Goal: Task Accomplishment & Management: Manage account settings

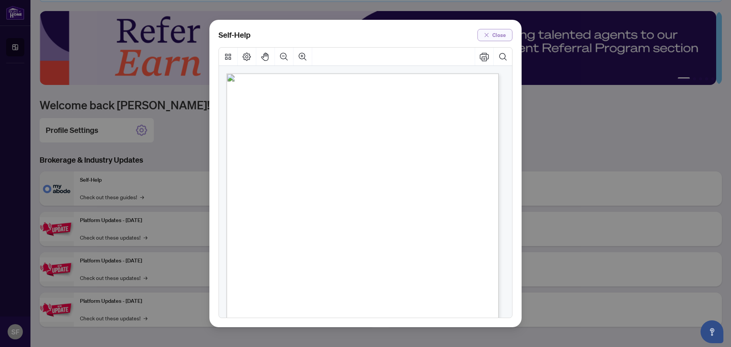
scroll to position [152, 0]
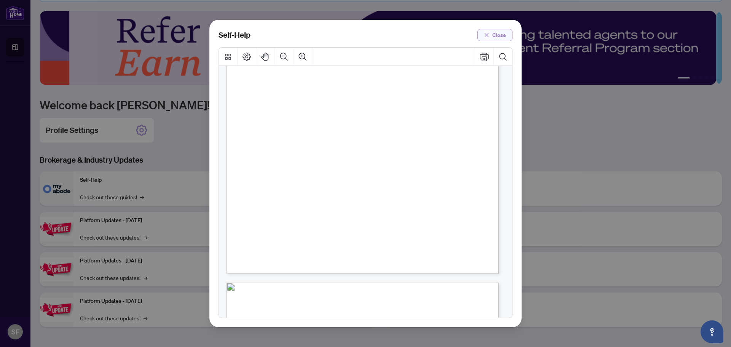
click at [496, 36] on span "Close" at bounding box center [499, 35] width 14 height 12
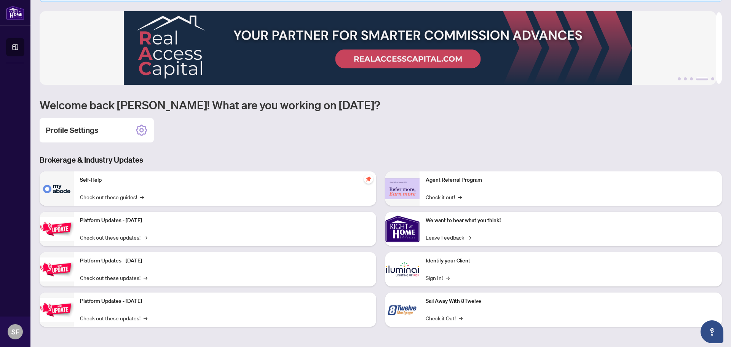
click at [110, 230] on div "Platform Updates - [DATE] Check out these updates! →" at bounding box center [225, 229] width 302 height 34
click at [116, 239] on link "Check out these updates! →" at bounding box center [113, 237] width 67 height 8
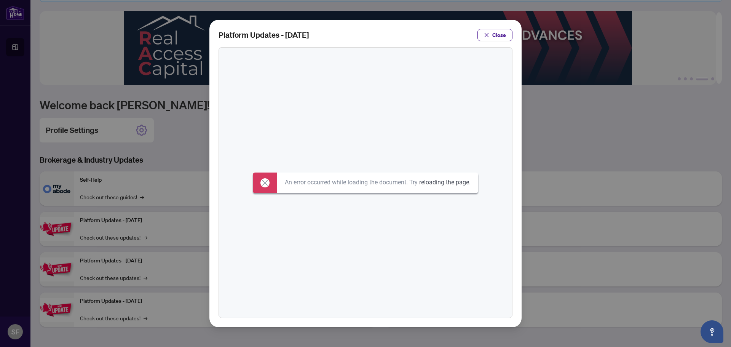
click at [452, 185] on link "reloading the page" at bounding box center [444, 182] width 50 height 7
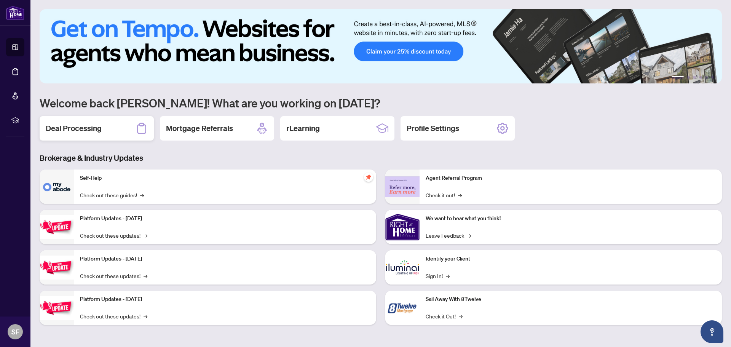
click at [127, 129] on div "Deal Processing" at bounding box center [97, 128] width 114 height 24
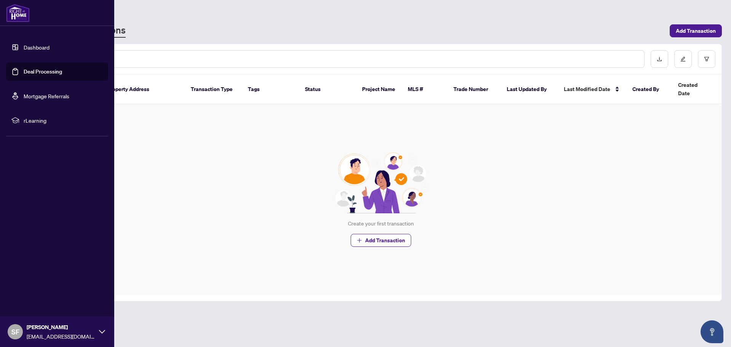
click at [41, 44] on link "Dashboard" at bounding box center [37, 47] width 26 height 7
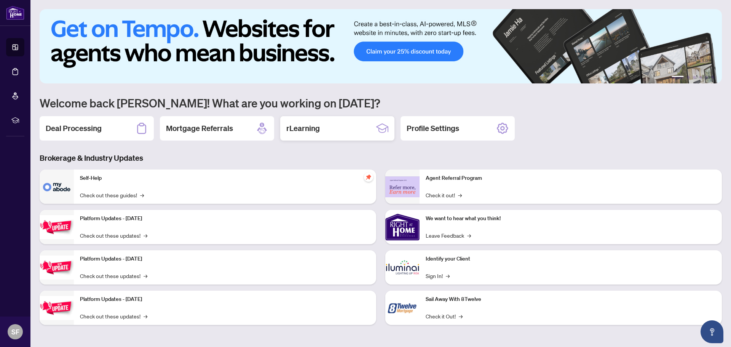
click at [370, 136] on div "rLearning" at bounding box center [337, 128] width 114 height 24
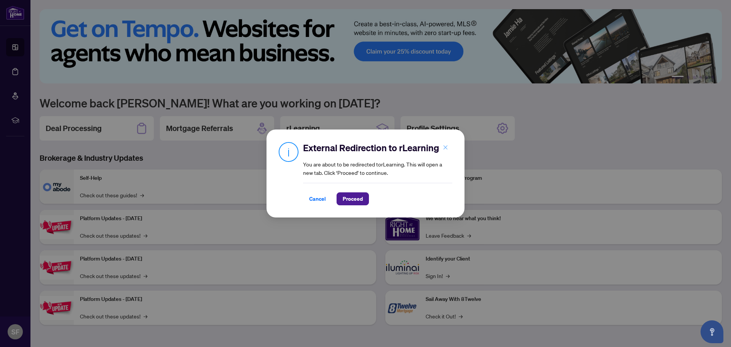
click at [445, 145] on icon "close" at bounding box center [445, 147] width 5 height 5
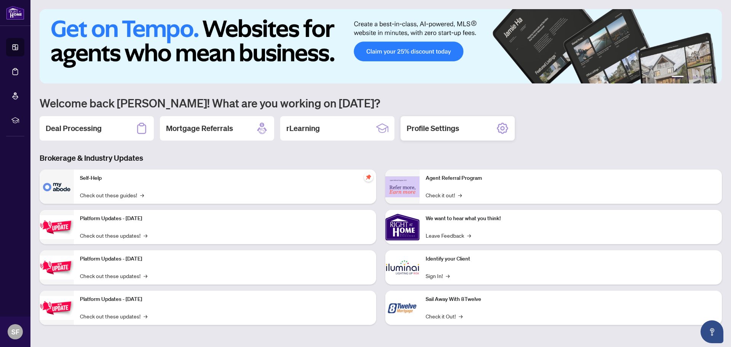
click at [448, 125] on h2 "Profile Settings" at bounding box center [433, 128] width 53 height 11
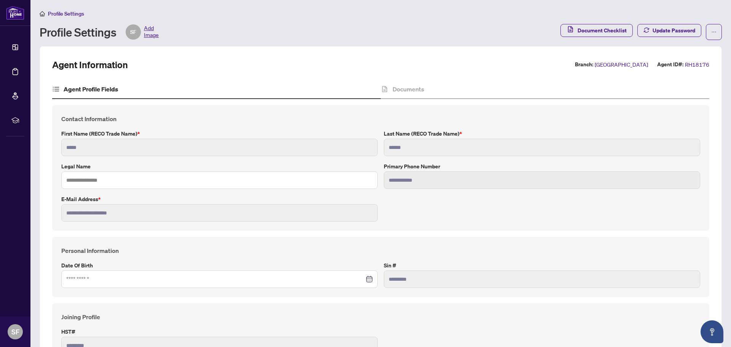
type input "**********"
type input "****"
type input "**********"
click at [155, 36] on span "Add Image" at bounding box center [151, 31] width 15 height 15
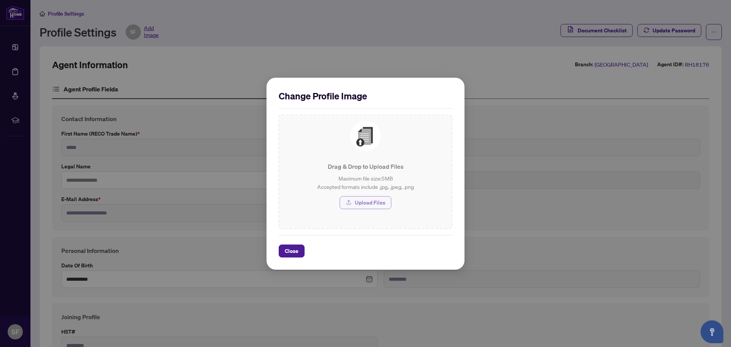
click at [364, 204] on span "Upload Files" at bounding box center [370, 203] width 30 height 12
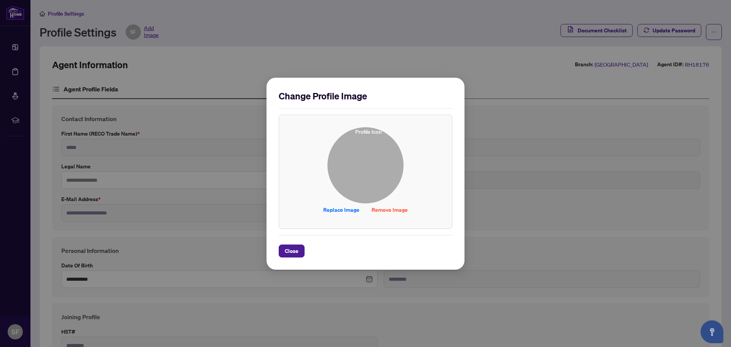
click at [366, 164] on img at bounding box center [365, 165] width 75 height 75
click at [387, 180] on img at bounding box center [365, 165] width 75 height 75
click at [380, 166] on img at bounding box center [365, 165] width 75 height 75
click at [388, 211] on span "Remove Image" at bounding box center [390, 210] width 36 height 12
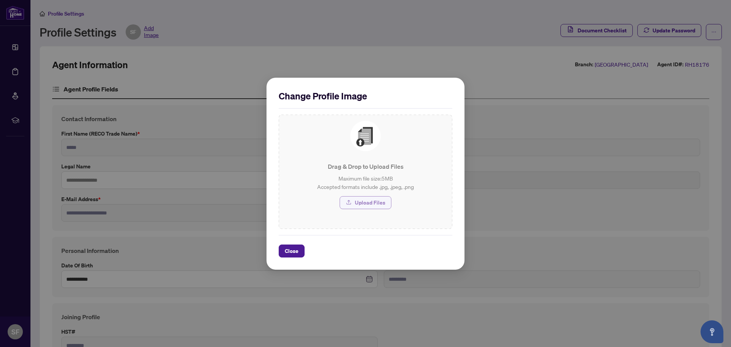
click at [371, 200] on span "Upload Files" at bounding box center [370, 203] width 30 height 12
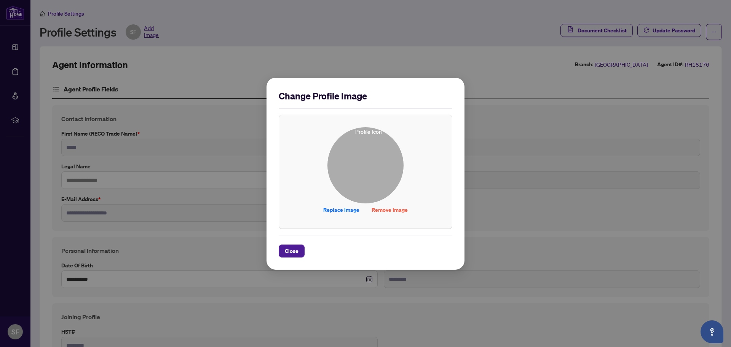
click at [375, 189] on img at bounding box center [365, 165] width 75 height 75
click at [380, 213] on span "Remove Image" at bounding box center [390, 210] width 36 height 12
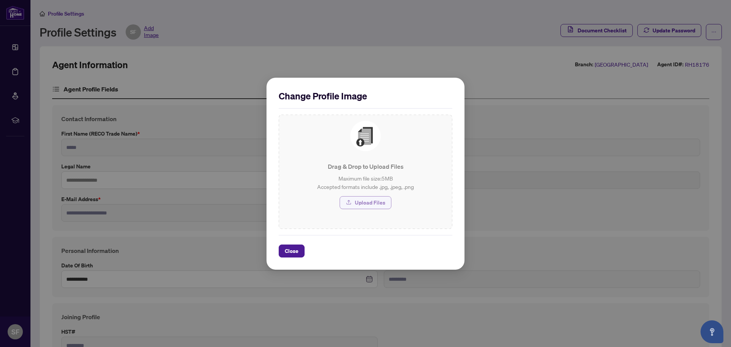
click at [360, 204] on span "Upload Files" at bounding box center [370, 203] width 30 height 12
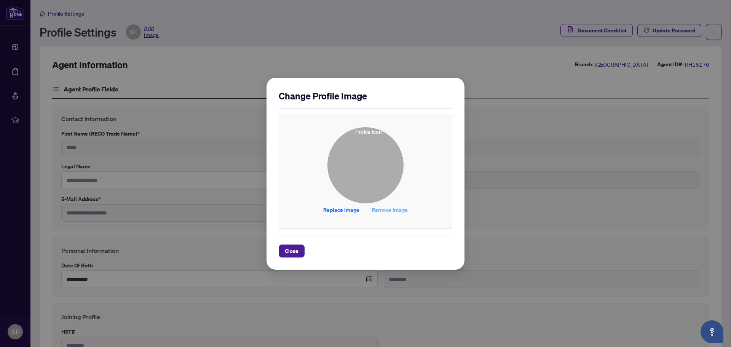
click at [401, 213] on span "Remove Image" at bounding box center [390, 210] width 36 height 12
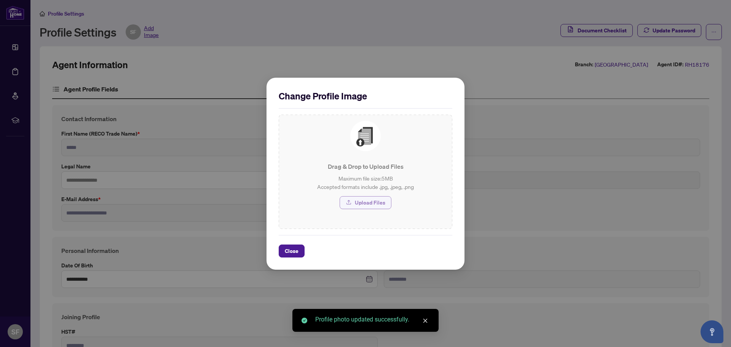
click at [379, 206] on span "Upload Files" at bounding box center [370, 203] width 30 height 12
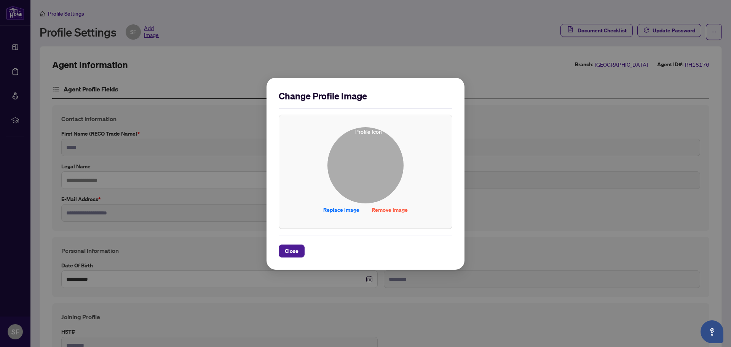
click at [394, 209] on span "Remove Image" at bounding box center [390, 210] width 36 height 12
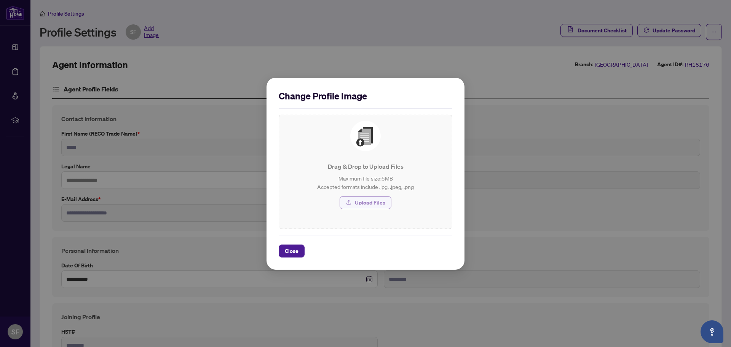
click at [353, 204] on button "Upload Files" at bounding box center [366, 202] width 52 height 13
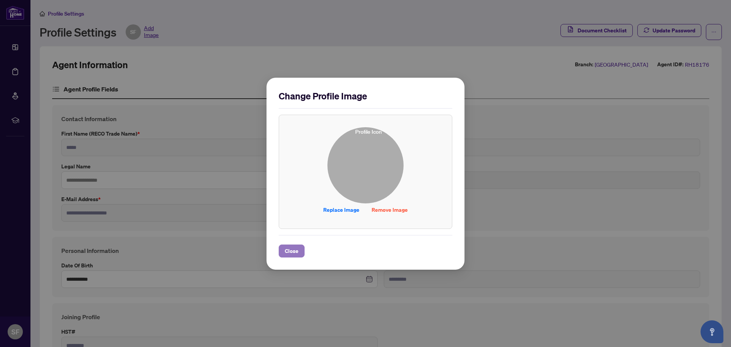
click at [297, 254] on span "Close" at bounding box center [292, 251] width 14 height 12
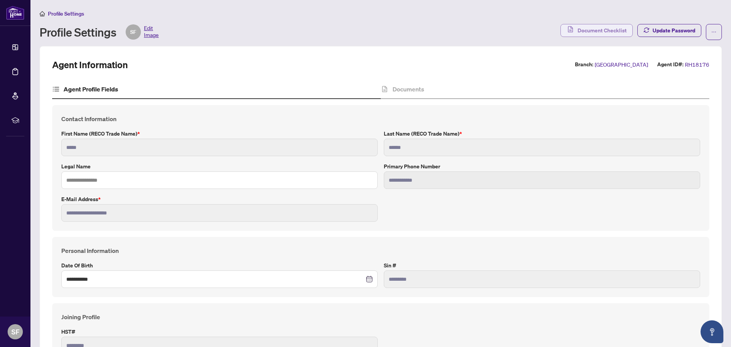
click at [588, 24] on button "Document Checklist" at bounding box center [597, 30] width 72 height 13
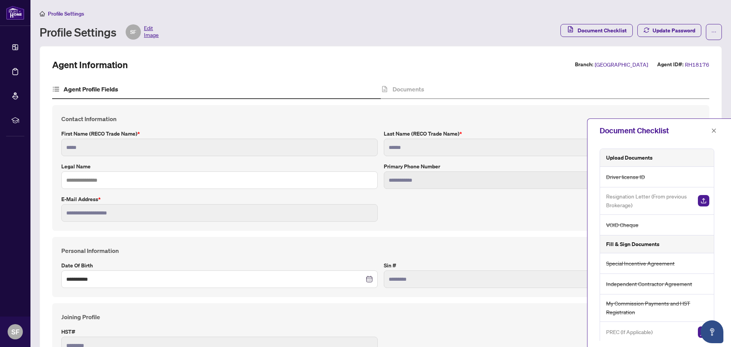
click at [79, 15] on span "Profile Settings" at bounding box center [66, 13] width 36 height 7
click at [72, 13] on span "Profile Settings" at bounding box center [66, 13] width 36 height 7
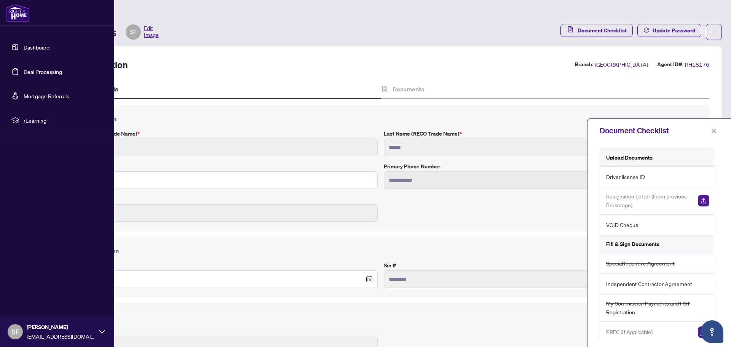
click at [29, 47] on link "Dashboard" at bounding box center [37, 47] width 26 height 7
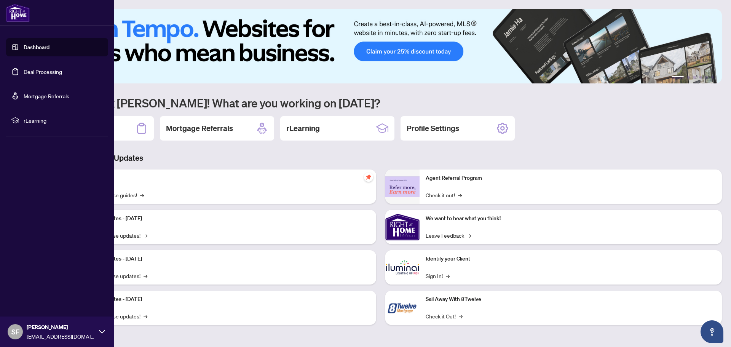
click at [24, 50] on link "Dashboard" at bounding box center [37, 47] width 26 height 7
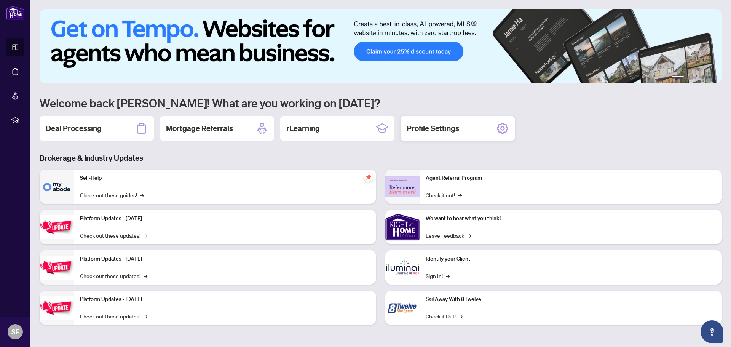
click at [433, 128] on h2 "Profile Settings" at bounding box center [433, 128] width 53 height 11
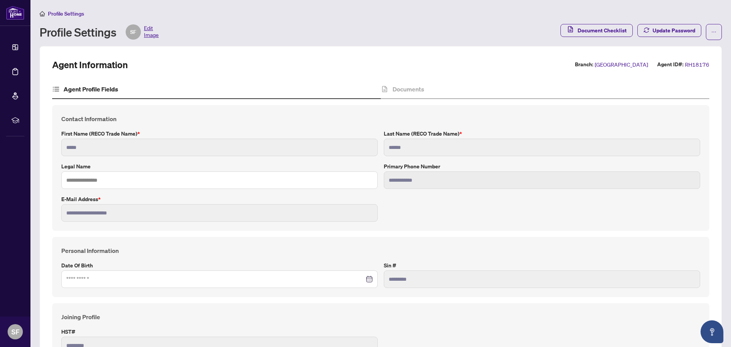
type input "**********"
type input "****"
type input "**********"
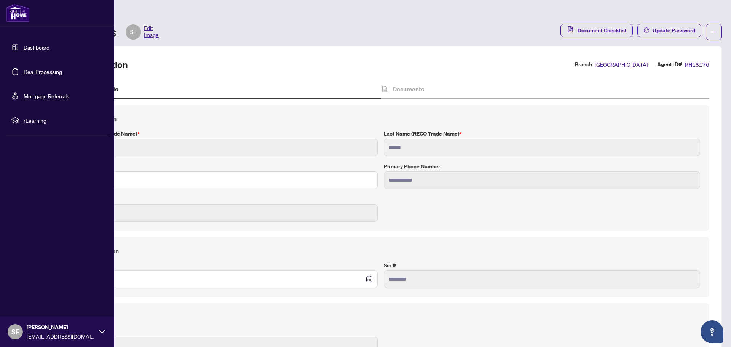
click at [43, 48] on link "Dashboard" at bounding box center [37, 47] width 26 height 7
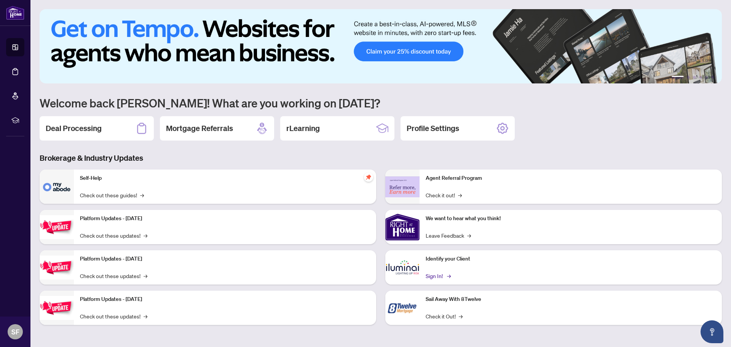
click at [438, 272] on link "Sign In! →" at bounding box center [438, 276] width 24 height 8
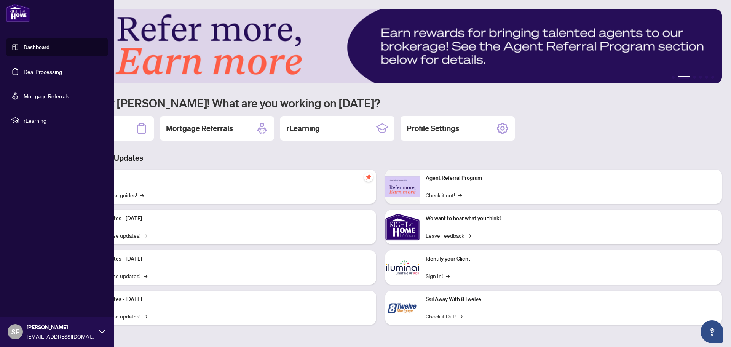
click at [17, 332] on span "SF" at bounding box center [15, 331] width 8 height 11
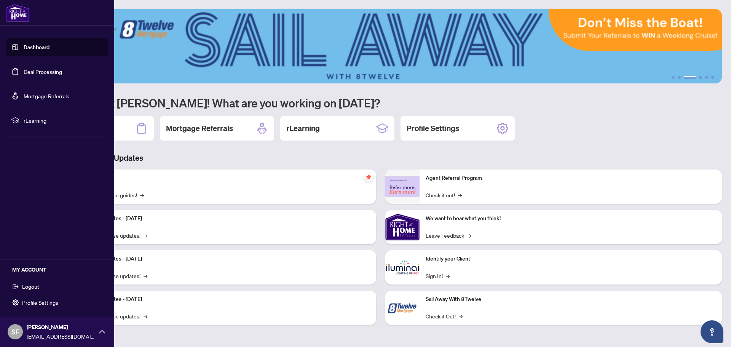
click at [57, 303] on span "Profile Settings" at bounding box center [40, 302] width 36 height 12
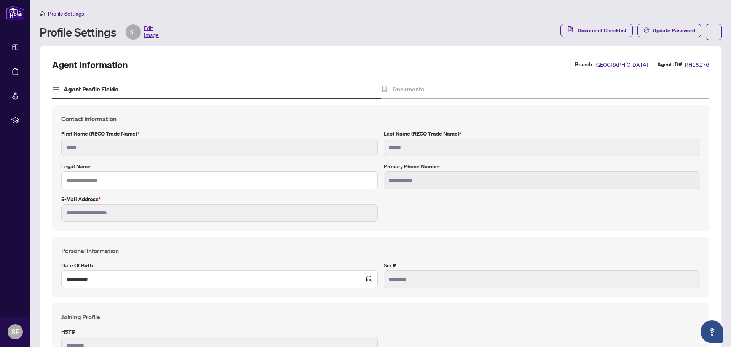
click at [153, 33] on span "Edit Image" at bounding box center [151, 31] width 15 height 15
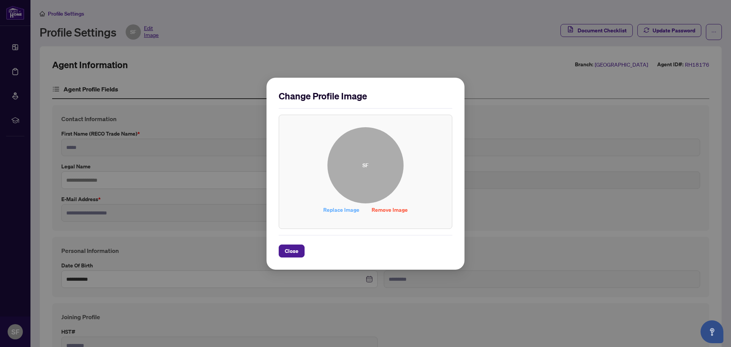
click at [326, 208] on span "Replace Image" at bounding box center [341, 210] width 36 height 12
click at [383, 213] on span "Remove Image" at bounding box center [390, 210] width 36 height 12
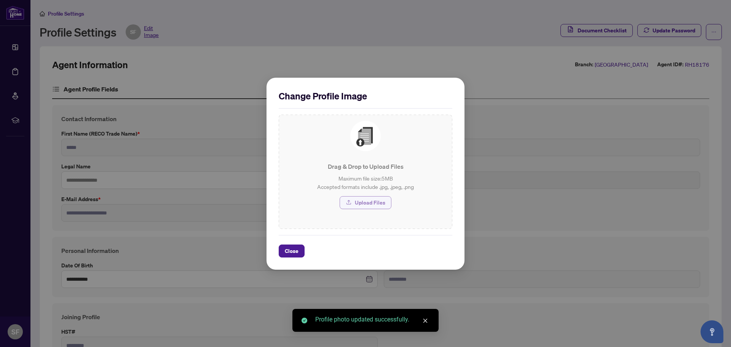
click at [366, 203] on span "Upload Files" at bounding box center [370, 203] width 30 height 12
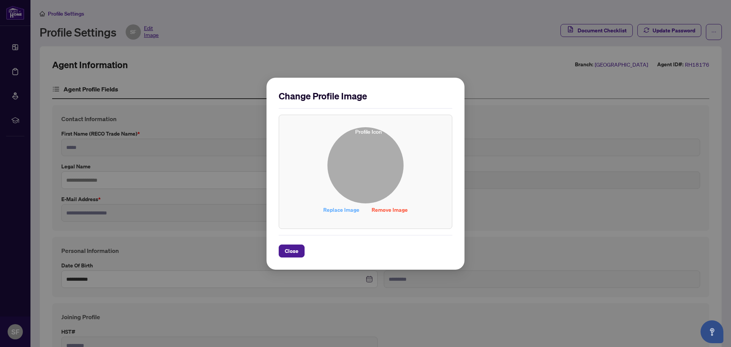
click at [335, 211] on span "Replace Image" at bounding box center [341, 210] width 36 height 12
click at [294, 251] on span "Close" at bounding box center [292, 251] width 14 height 12
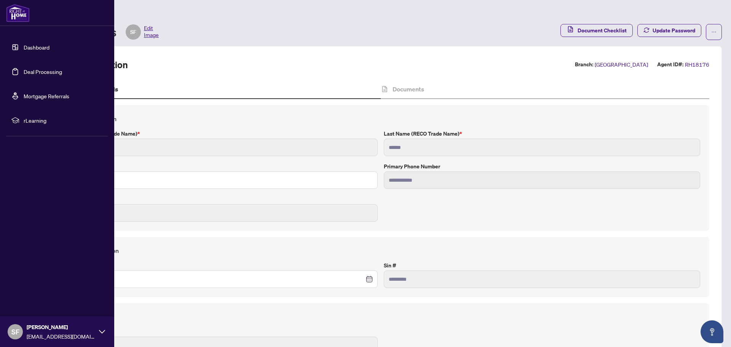
click at [43, 323] on span "[PERSON_NAME]" at bounding box center [61, 327] width 69 height 8
click at [29, 289] on span "Logout" at bounding box center [30, 286] width 17 height 12
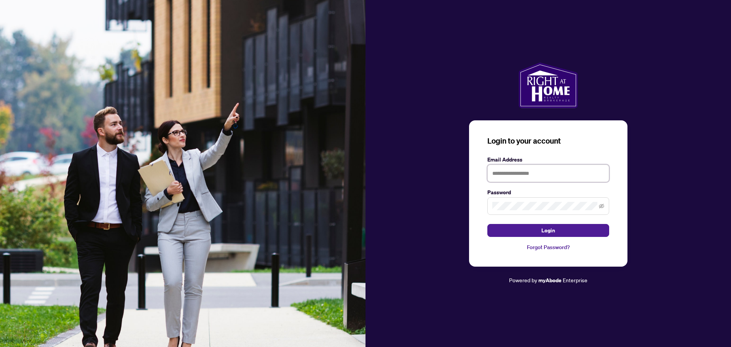
type input "**********"
click at [602, 205] on icon "eye-invisible" at bounding box center [601, 206] width 5 height 5
click at [602, 205] on icon "eye" at bounding box center [601, 206] width 5 height 4
click at [569, 232] on button "Login" at bounding box center [549, 230] width 122 height 13
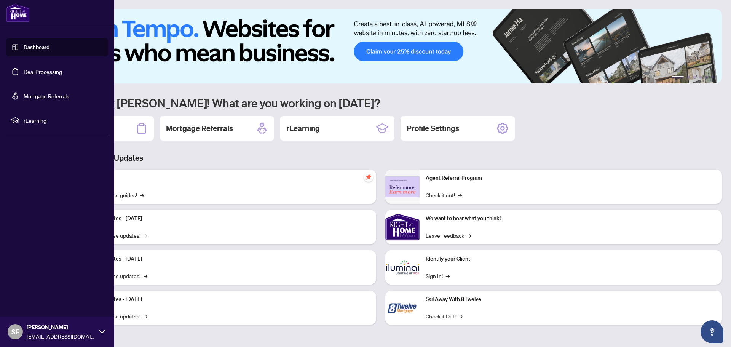
click at [13, 16] on img at bounding box center [18, 13] width 24 height 18
click at [26, 44] on link "Dashboard" at bounding box center [37, 47] width 26 height 7
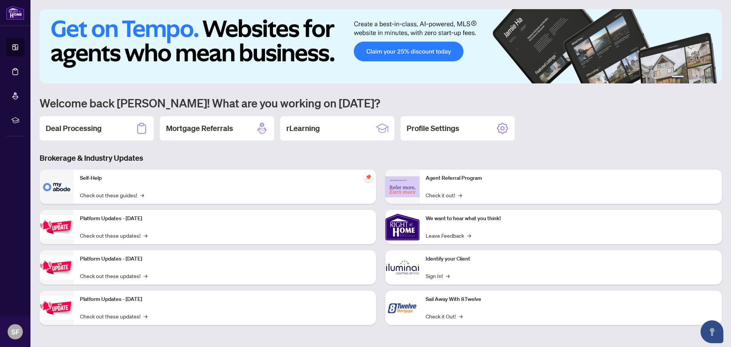
click at [409, 30] on img at bounding box center [381, 46] width 683 height 74
